Goal: Book appointment/travel/reservation

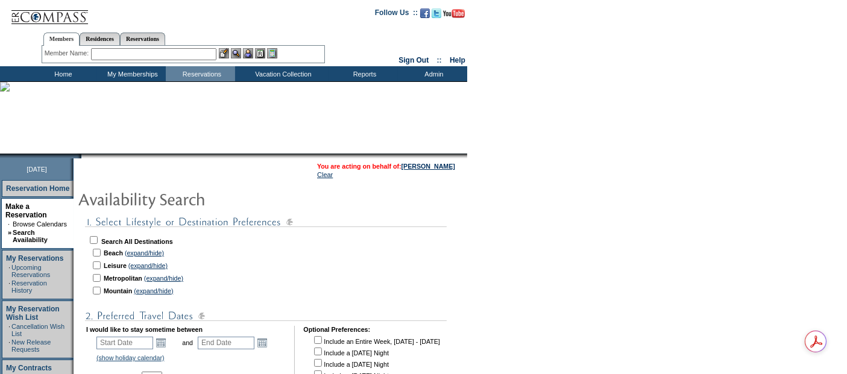
click at [98, 236] on input "checkbox" at bounding box center [94, 240] width 8 height 8
checkbox input "true"
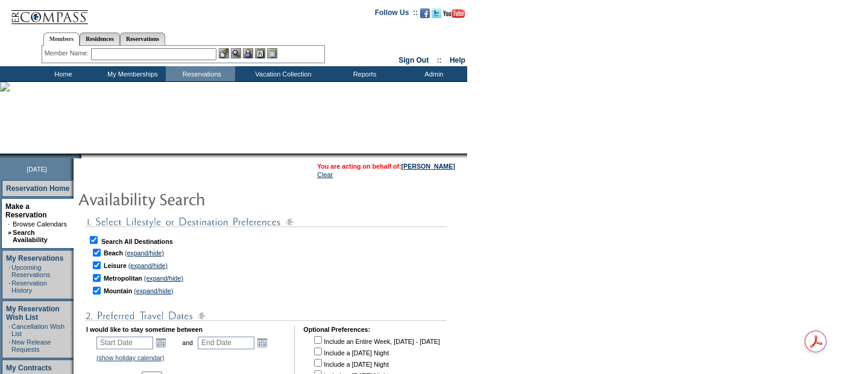
checkbox input "true"
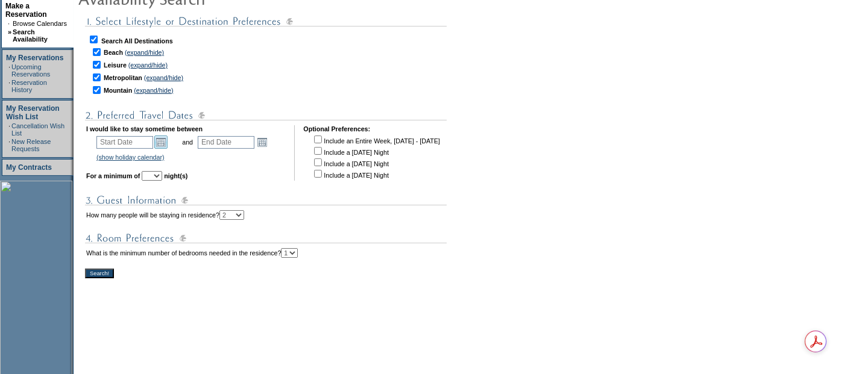
click at [168, 136] on link "Open the calendar popup." at bounding box center [160, 142] width 13 height 13
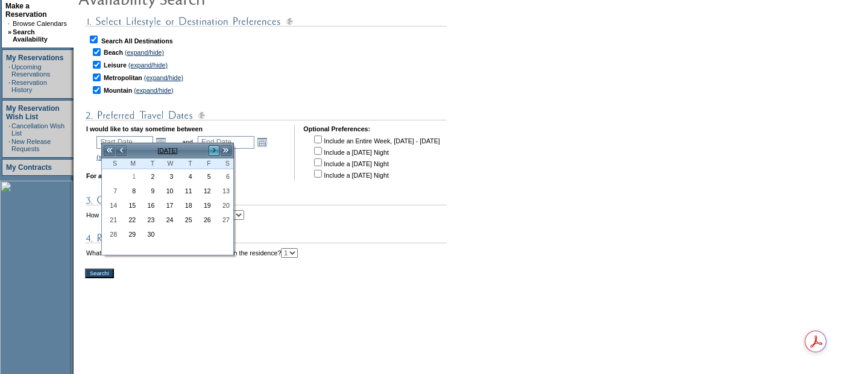
click at [215, 154] on link ">" at bounding box center [214, 151] width 12 height 12
click at [125, 148] on link "<" at bounding box center [121, 151] width 12 height 12
click at [232, 192] on link "13" at bounding box center [223, 191] width 17 height 13
type input "[DATE]"
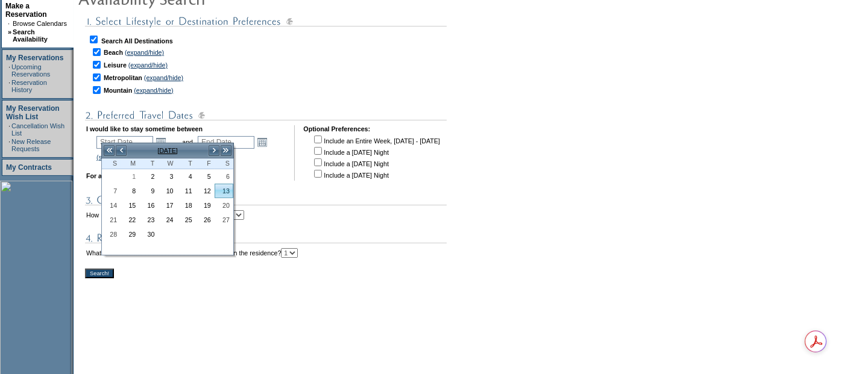
type input "[DATE]"
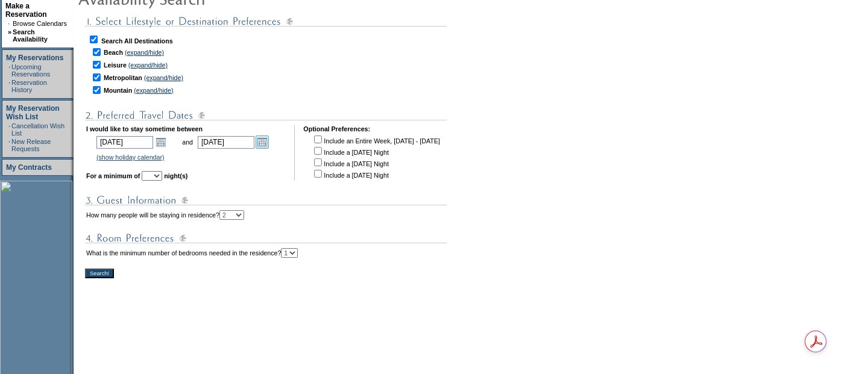
click at [269, 136] on link "Open the calendar popup." at bounding box center [262, 142] width 13 height 13
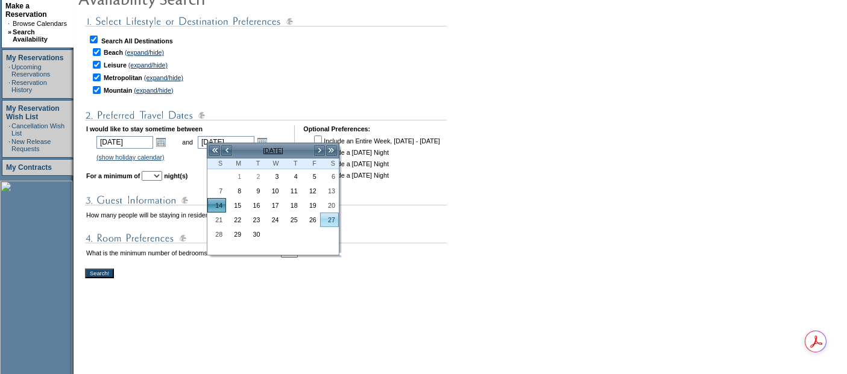
click at [333, 220] on link "27" at bounding box center [329, 219] width 17 height 13
type input "[DATE]"
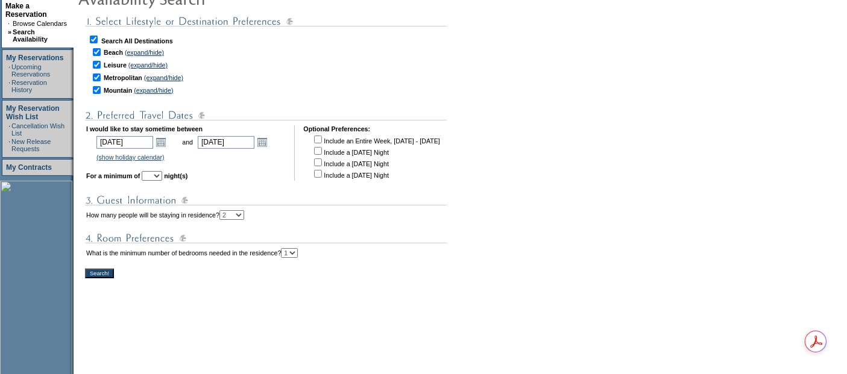
click at [162, 171] on select "1 2 3 4 5 6 7 8 9 10 11 12 13 14" at bounding box center [152, 176] width 21 height 10
select select "3"
click at [157, 171] on select "1 2 3 4 5 6 7 8 9 10 11 12 13 14" at bounding box center [152, 176] width 21 height 10
click at [110, 269] on input "Search!" at bounding box center [99, 274] width 29 height 10
